Goal: Task Accomplishment & Management: Manage account settings

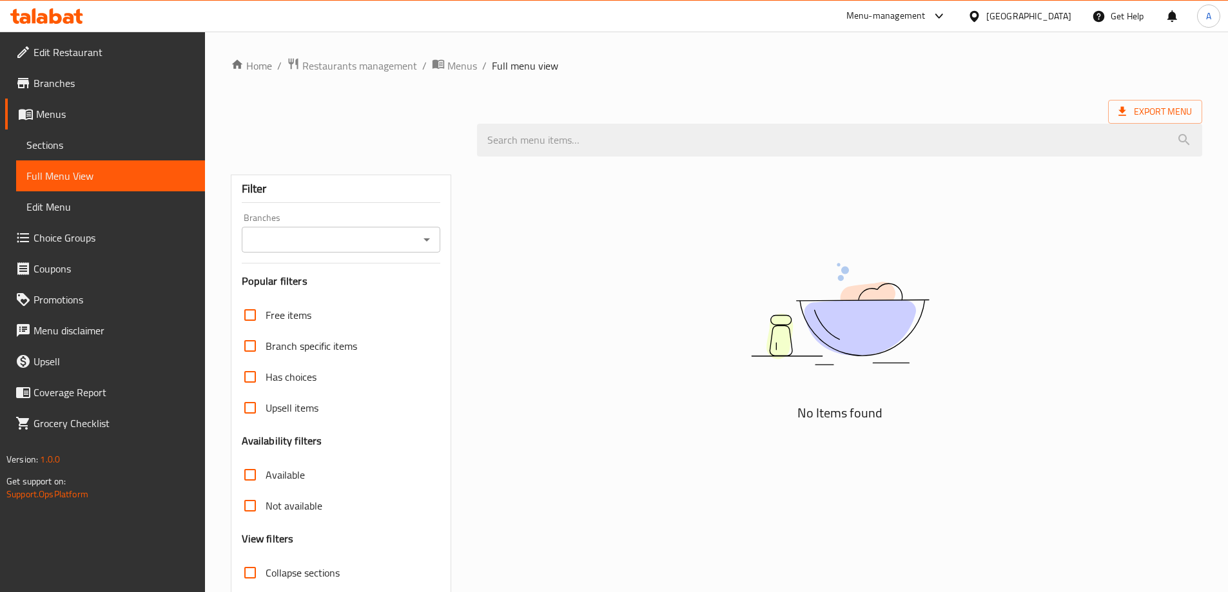
click at [74, 10] on icon at bounding box center [46, 15] width 73 height 15
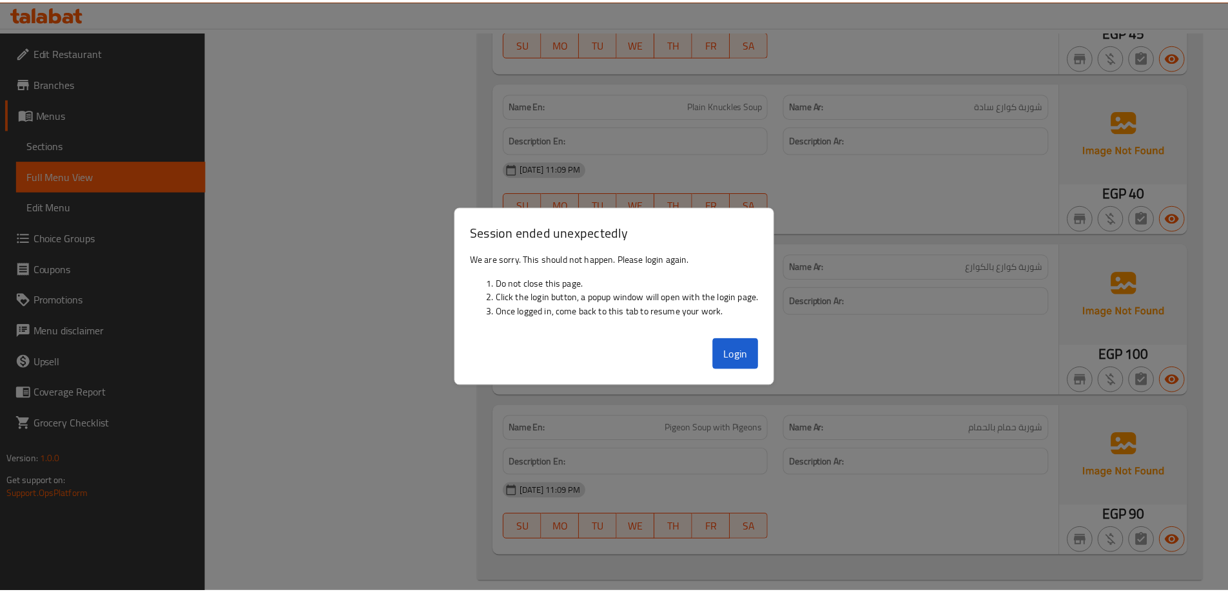
scroll to position [30501, 0]
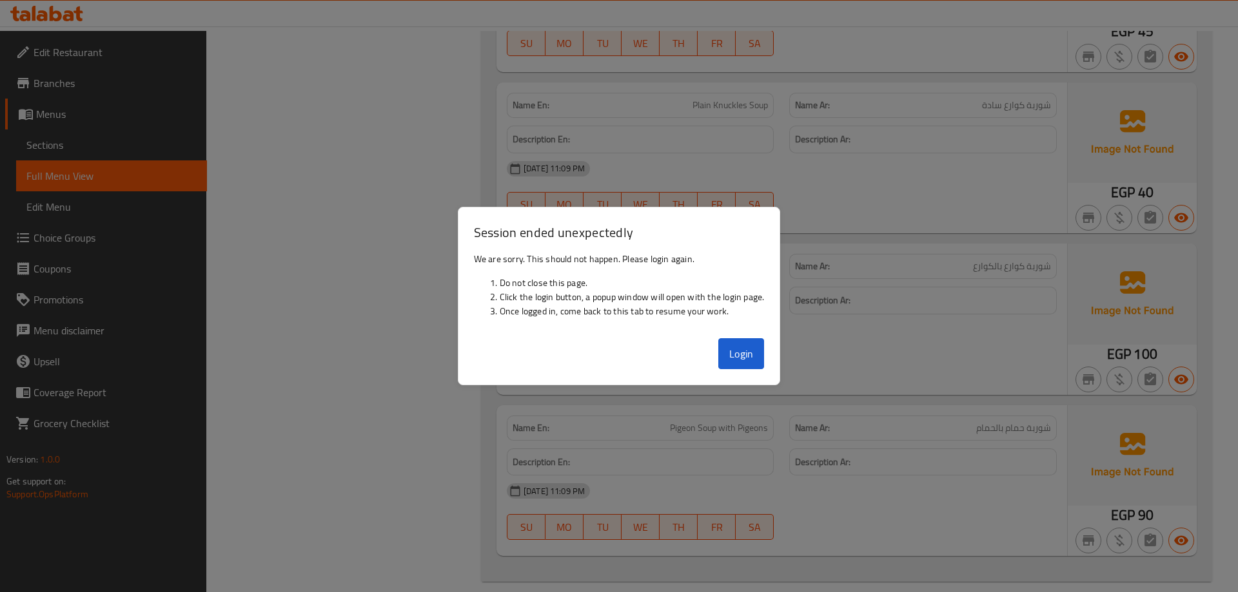
drag, startPoint x: 357, startPoint y: 179, endPoint x: 752, endPoint y: 398, distance: 451.8
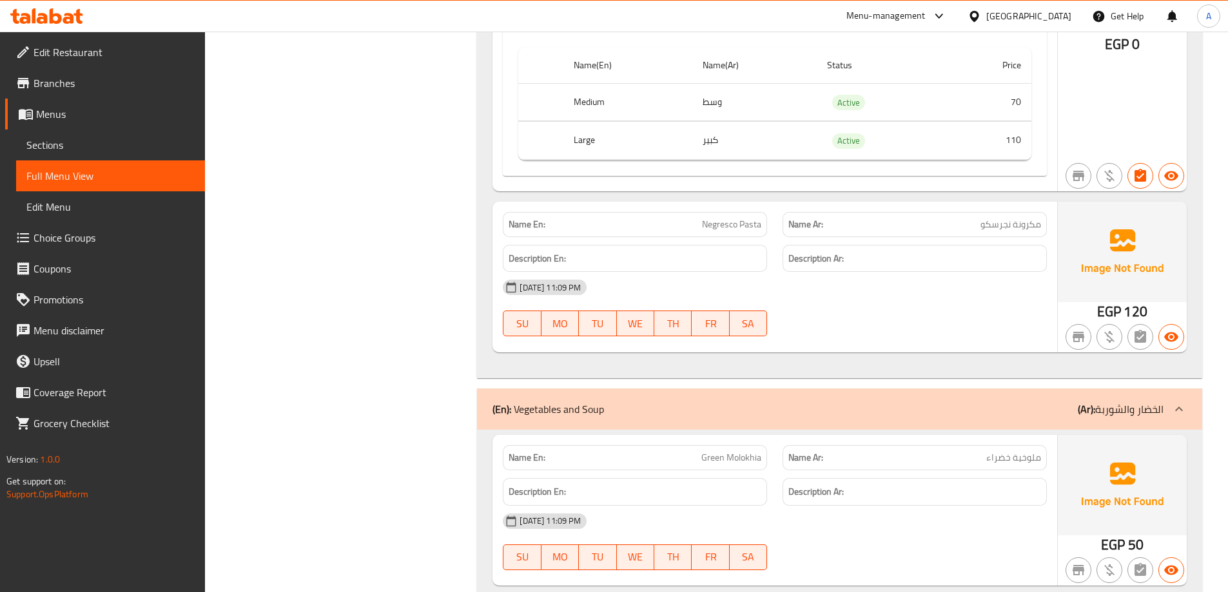
scroll to position [29535, 0]
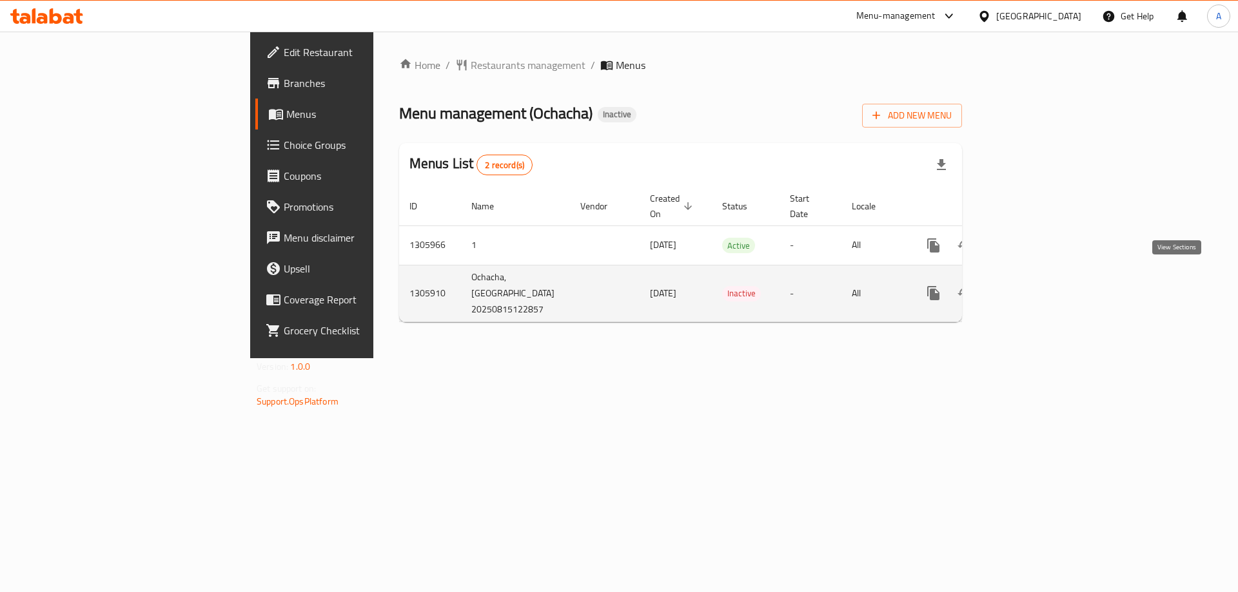
click at [1032, 287] on icon "enhanced table" at bounding box center [1026, 293] width 12 height 12
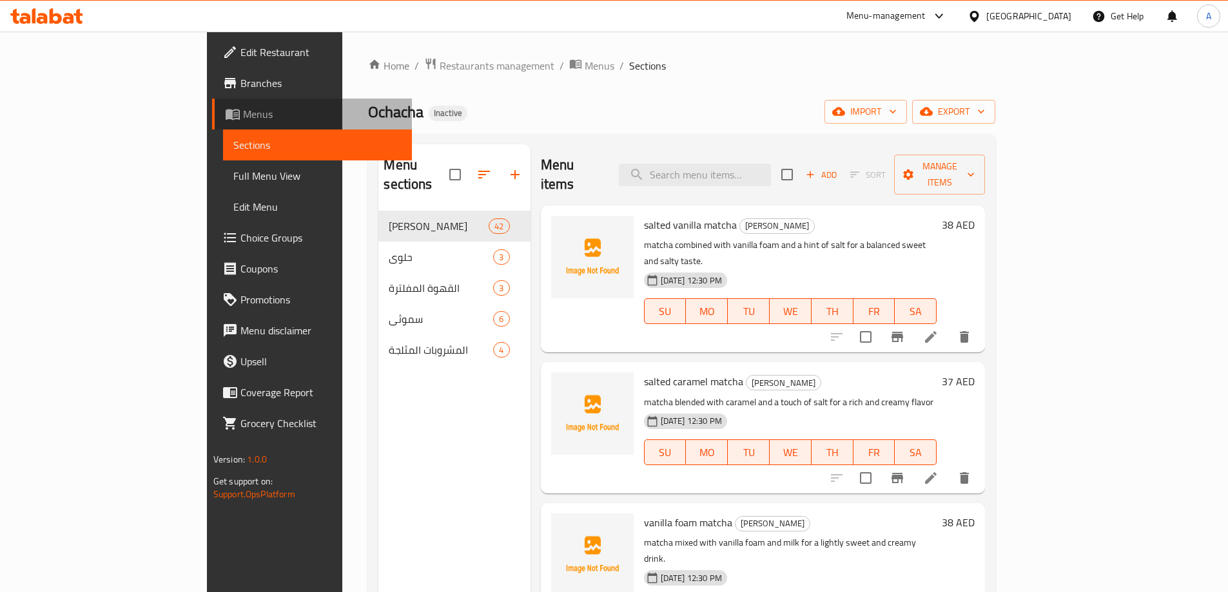
click at [243, 110] on span "Menus" at bounding box center [322, 113] width 159 height 15
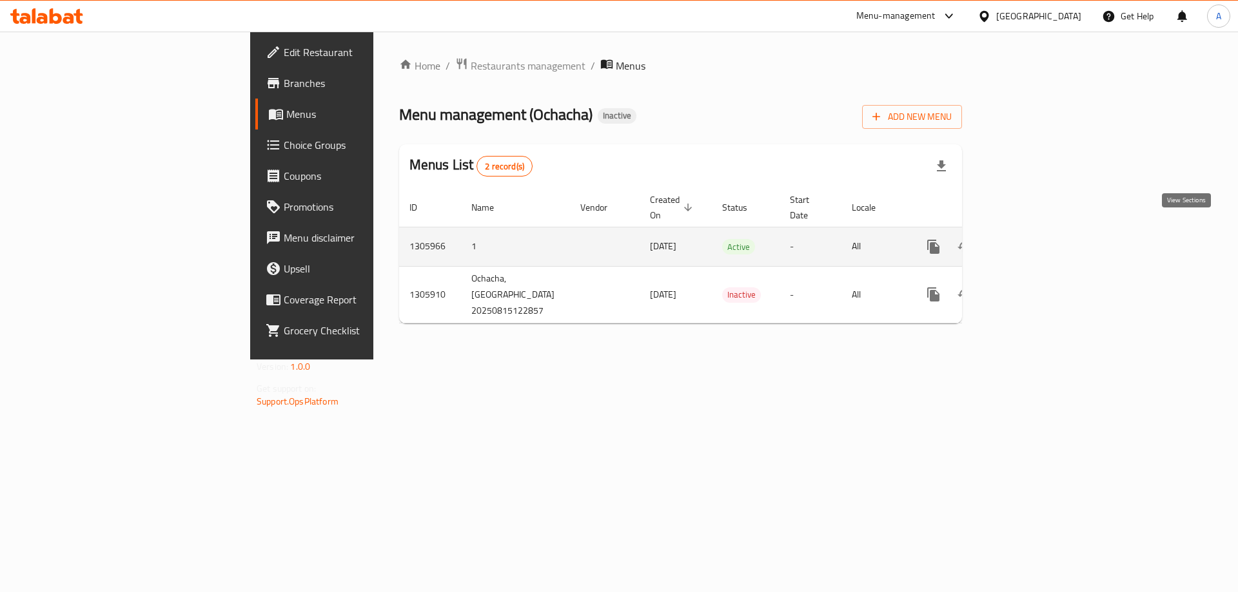
click at [1042, 243] on link "enhanced table" at bounding box center [1026, 246] width 31 height 31
